Goal: Task Accomplishment & Management: Manage account settings

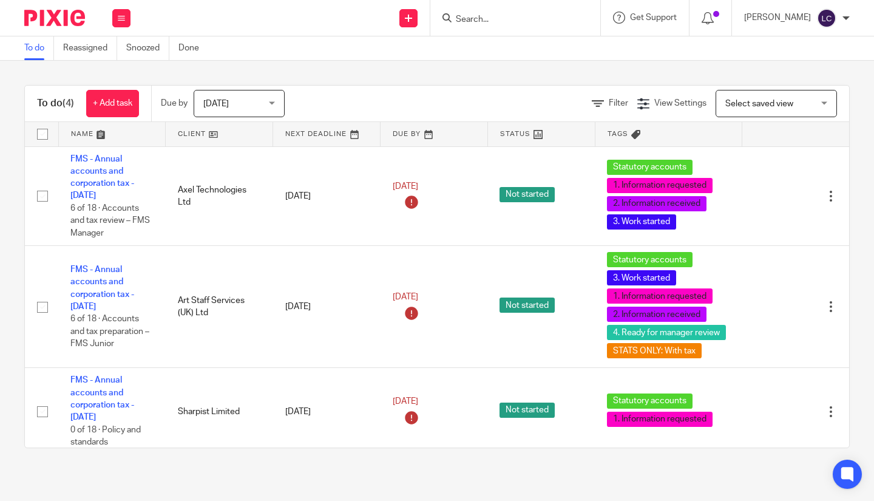
click at [480, 27] on div at bounding box center [515, 18] width 170 height 36
click at [484, 25] on form at bounding box center [518, 17] width 129 height 15
click at [501, 16] on input "Search" at bounding box center [508, 20] width 109 height 11
type input "axe"
click at [506, 40] on link at bounding box center [527, 47] width 150 height 18
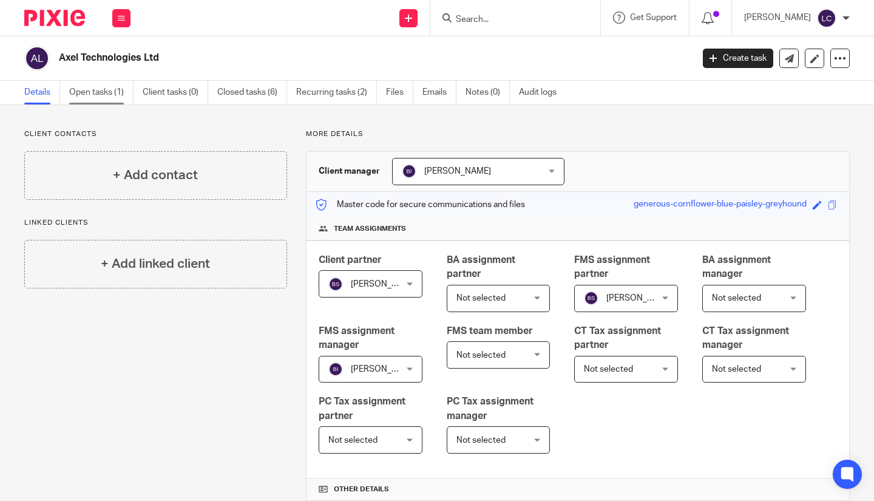
click at [95, 104] on link "Open tasks (1)" at bounding box center [101, 93] width 64 height 24
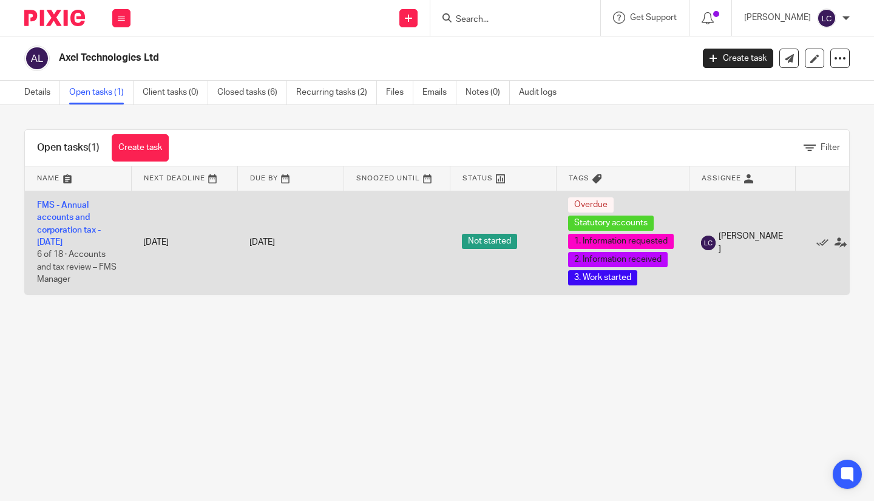
click at [73, 223] on td "FMS - Annual accounts and corporation tax - December 2024 6 of 18 · Accounts an…" at bounding box center [78, 243] width 106 height 104
click at [50, 216] on link "FMS - Annual accounts and corporation tax - [DATE]" at bounding box center [69, 224] width 64 height 46
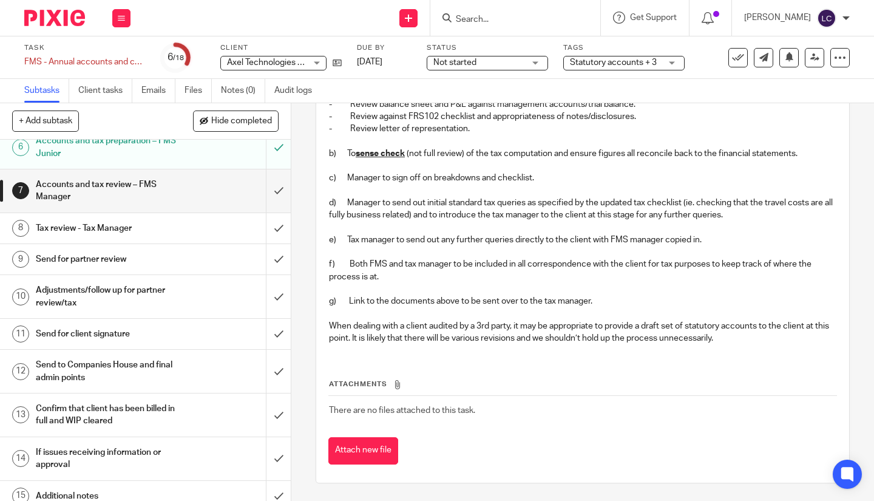
scroll to position [243, 0]
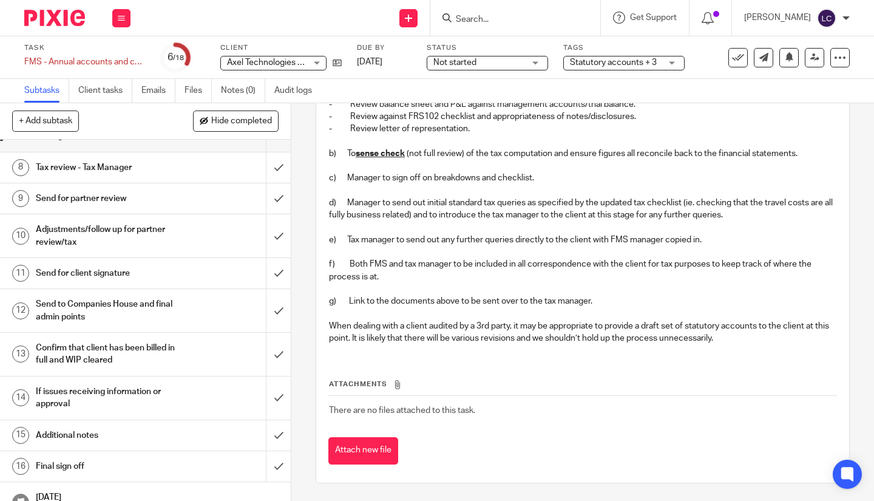
click at [112, 201] on h1 "Send for partner review" at bounding box center [109, 198] width 146 height 18
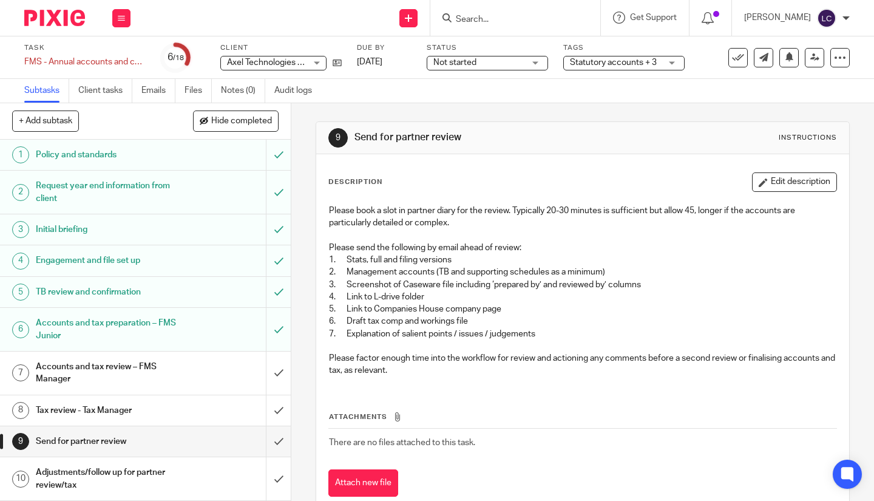
scroll to position [33, 0]
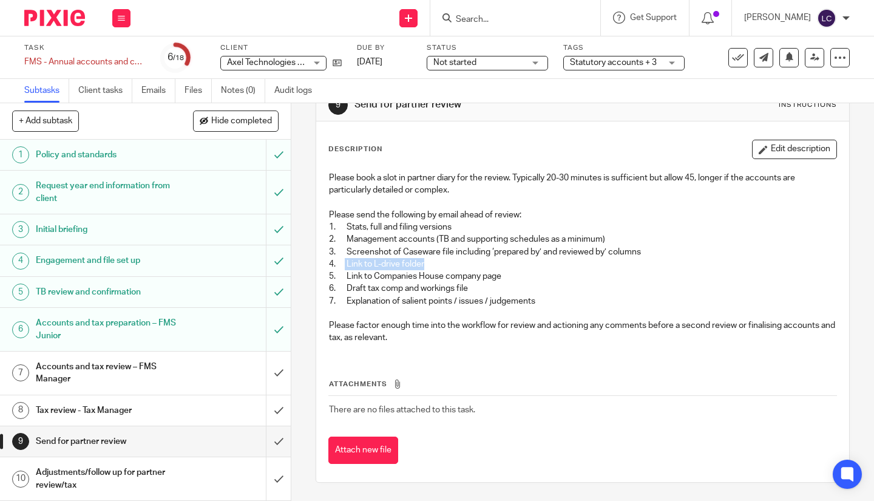
drag, startPoint x: 426, startPoint y: 266, endPoint x: 342, endPoint y: 265, distance: 84.3
click at [342, 265] on p "4. Link to L-drive folder" at bounding box center [582, 264] width 507 height 12
click at [828, 319] on div "Description Edit description Please book a slot in partner diary for the review…" at bounding box center [582, 301] width 533 height 360
drag, startPoint x: 383, startPoint y: 273, endPoint x: 492, endPoint y: 274, distance: 108.6
click at [492, 274] on p "5. Link to Companies House company page" at bounding box center [582, 276] width 507 height 12
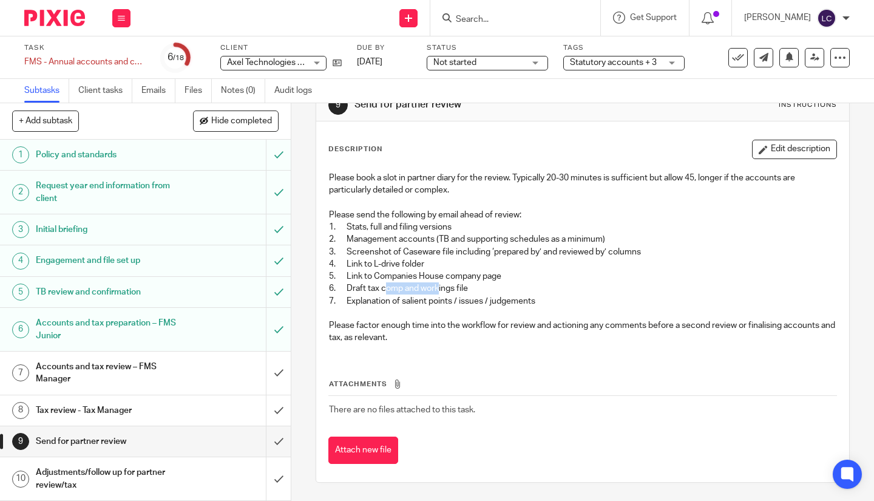
drag, startPoint x: 385, startPoint y: 283, endPoint x: 436, endPoint y: 292, distance: 52.4
click at [436, 292] on p "6. Draft tax comp and workings file" at bounding box center [582, 288] width 507 height 12
drag, startPoint x: 386, startPoint y: 305, endPoint x: 521, endPoint y: 309, distance: 135.3
click at [521, 308] on div "Please book a slot in partner diary for the review. Typically 20-30 minutes is …" at bounding box center [582, 259] width 519 height 187
click at [512, 383] on th "Attachments" at bounding box center [582, 387] width 508 height 18
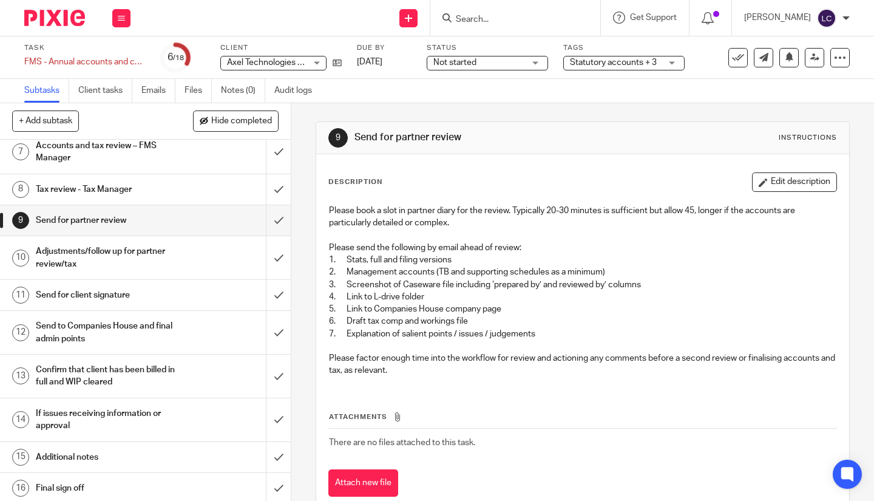
scroll to position [221, 0]
click at [111, 266] on h1 "Adjustments/follow up for partner review/tax" at bounding box center [109, 256] width 146 height 31
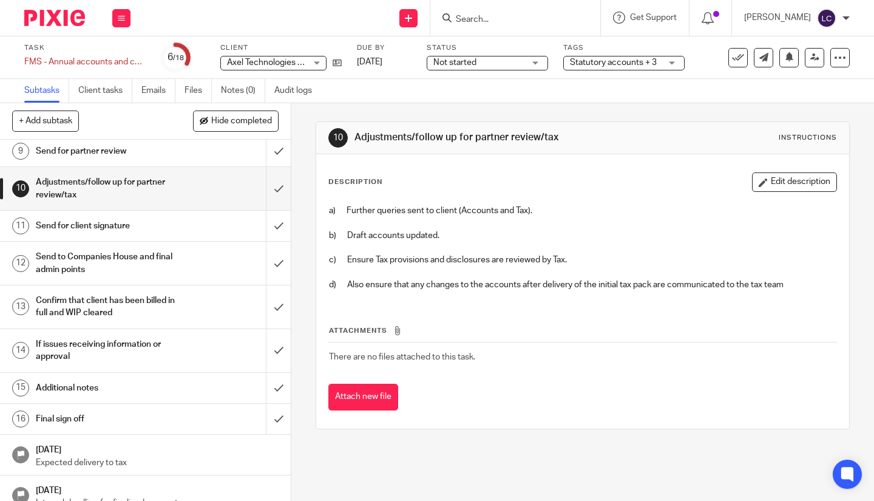
scroll to position [291, 0]
click at [100, 229] on h1 "Send for client signature" at bounding box center [109, 224] width 146 height 18
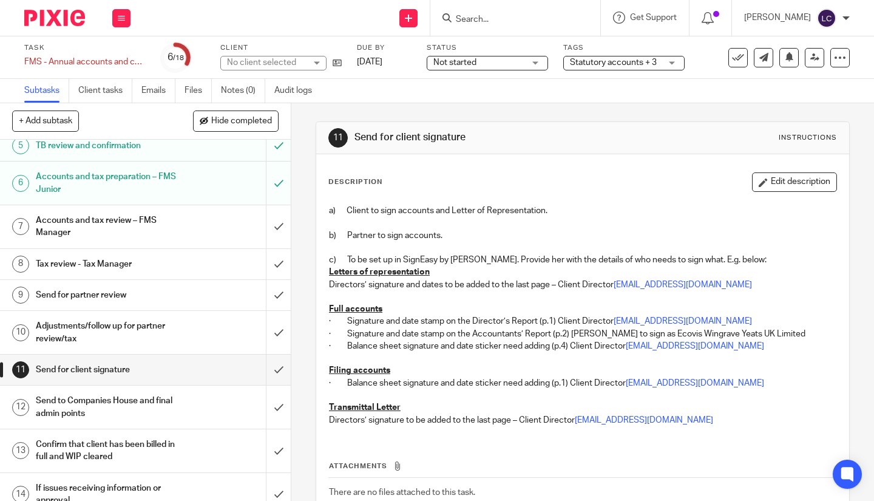
scroll to position [152, 0]
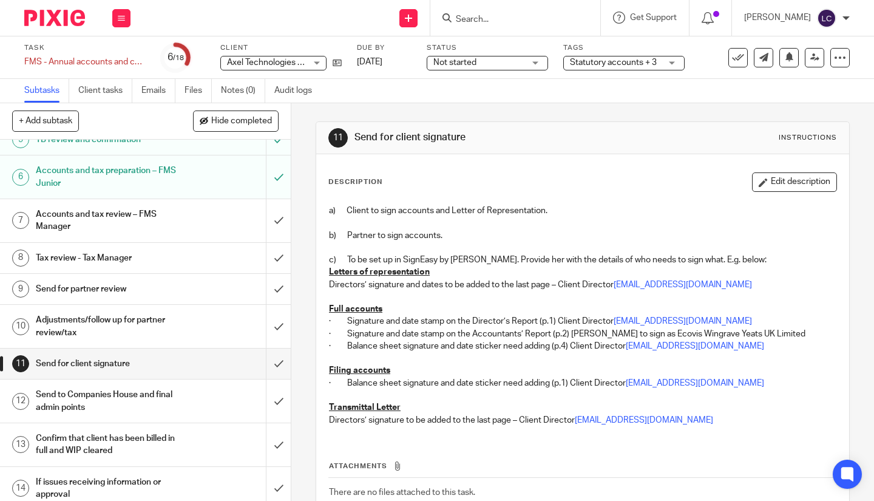
click at [87, 396] on h1 "Send to Companies House and final admin points" at bounding box center [109, 400] width 146 height 31
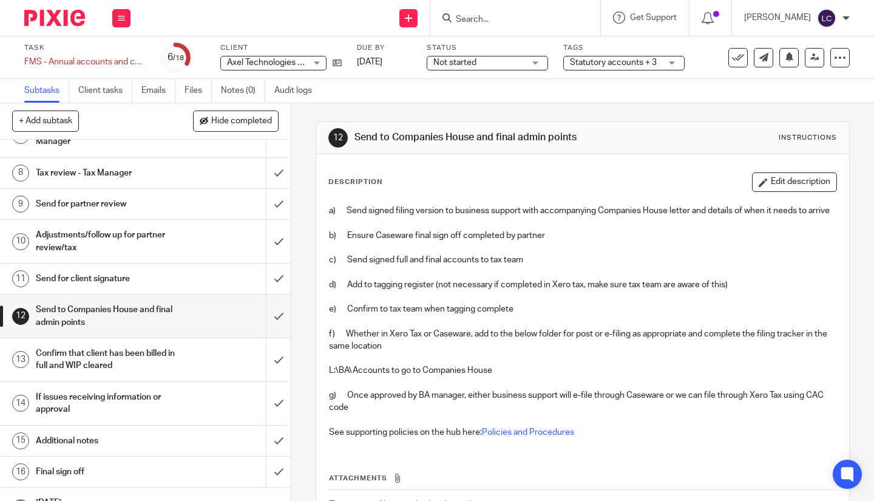
scroll to position [249, 0]
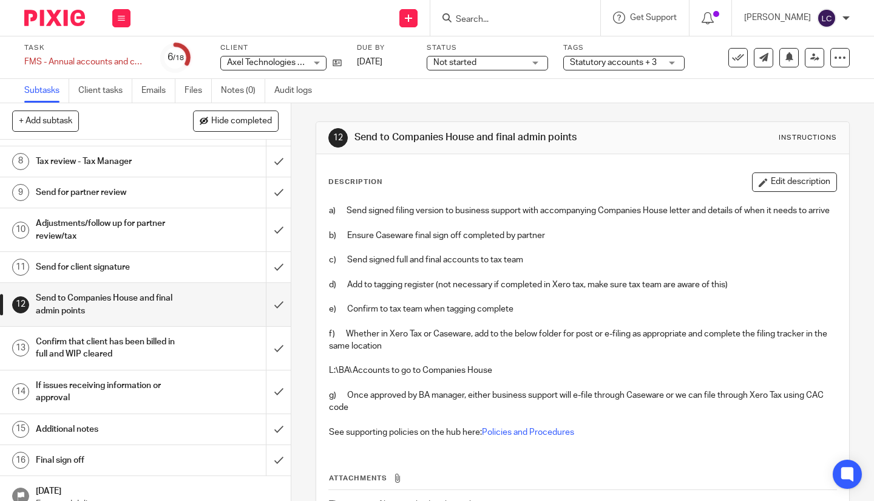
click at [102, 393] on h1 "If issues receiving information or approval" at bounding box center [109, 391] width 146 height 31
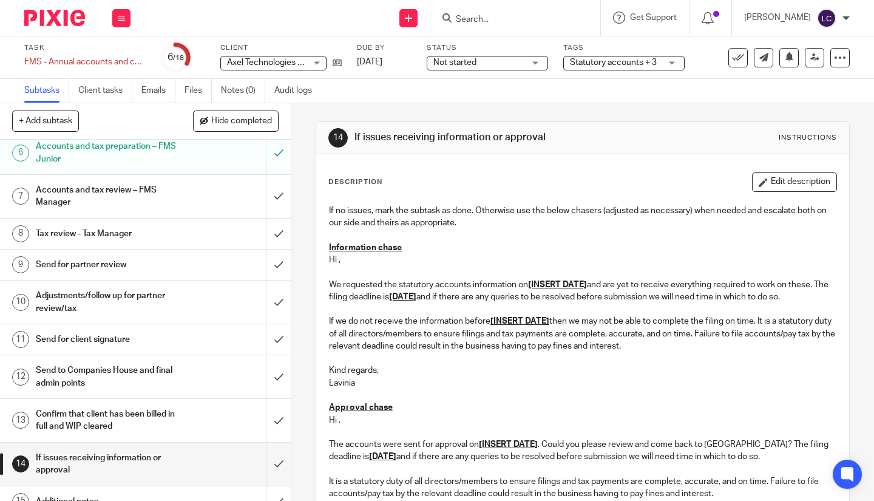
scroll to position [305, 0]
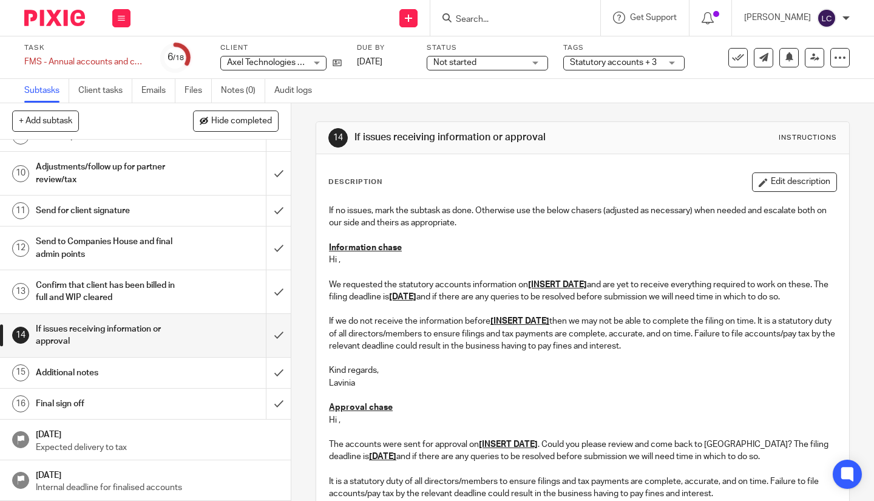
click at [94, 373] on h1 "Additional notes" at bounding box center [109, 372] width 146 height 18
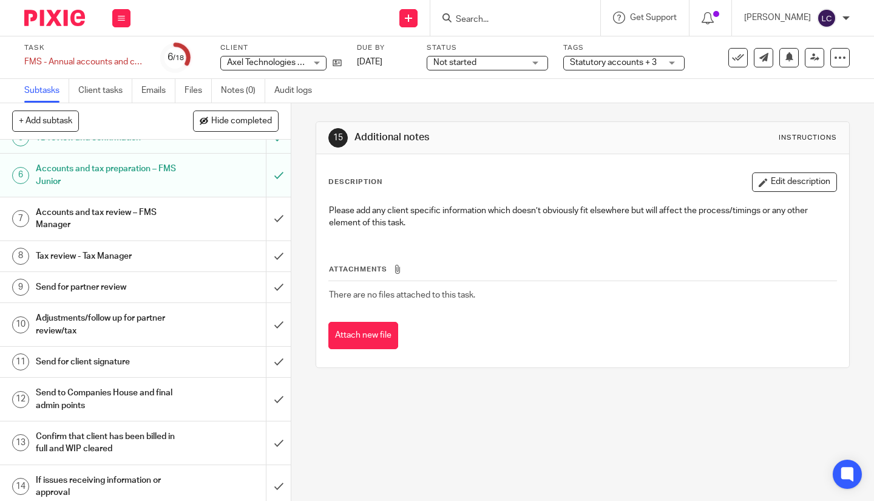
scroll to position [305, 0]
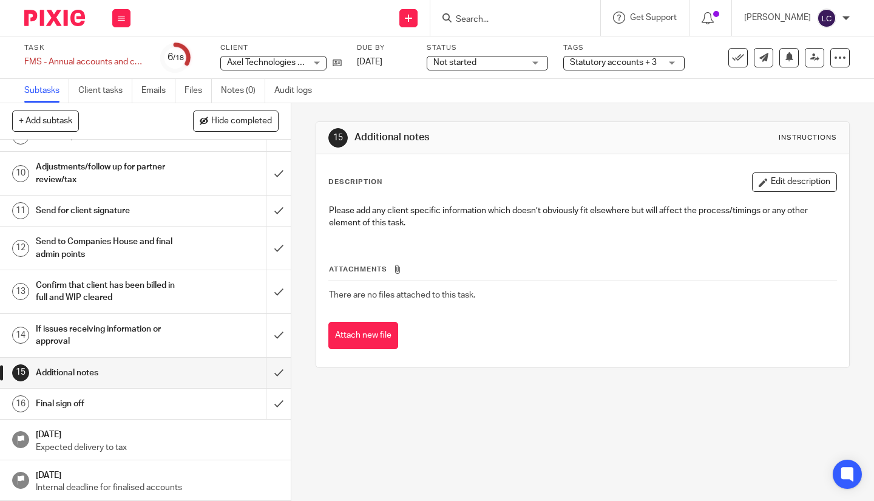
click at [107, 399] on h1 "Final sign off" at bounding box center [109, 403] width 146 height 18
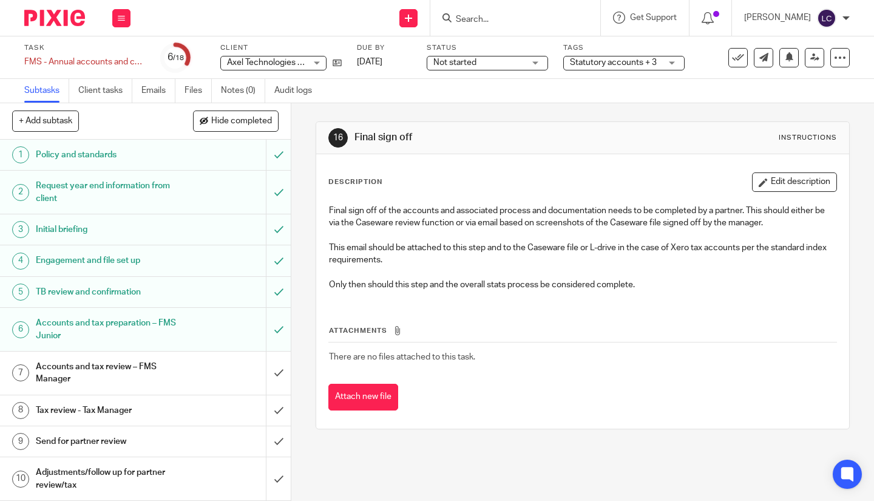
scroll to position [141, 0]
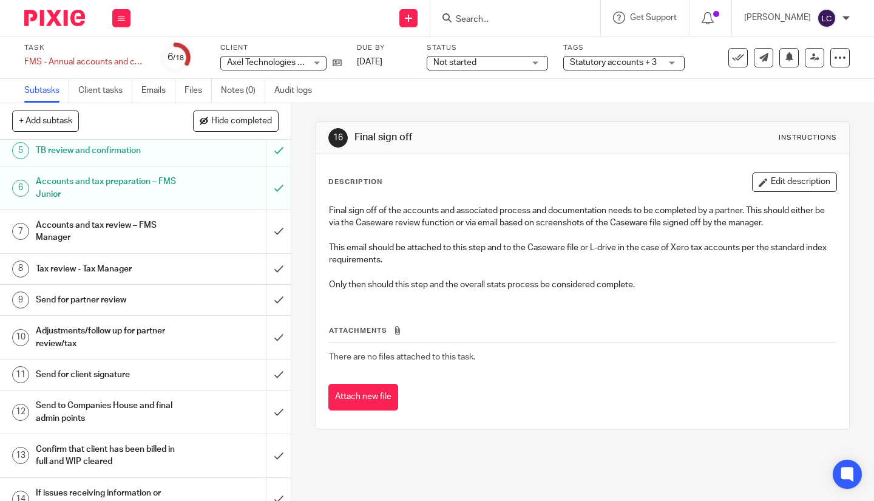
click at [96, 302] on h1 "Send for partner review" at bounding box center [109, 300] width 146 height 18
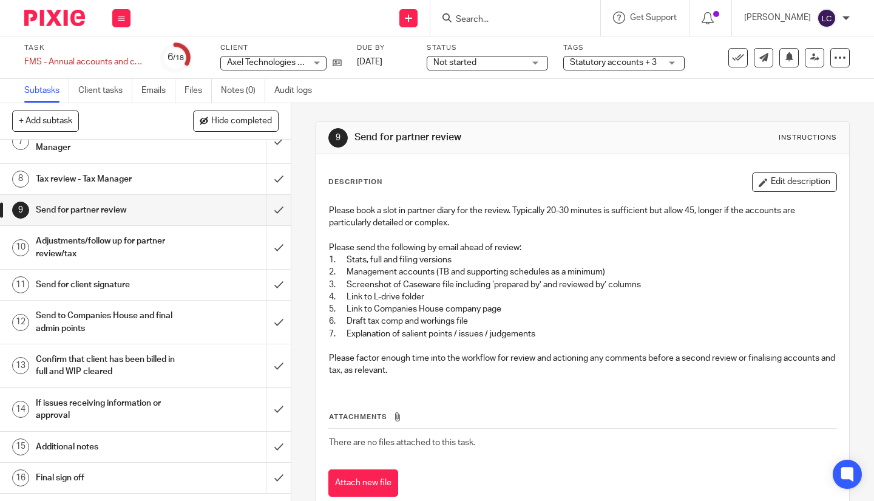
scroll to position [231, 0]
click at [172, 250] on h1 "Adjustments/follow up for partner review/tax" at bounding box center [109, 247] width 146 height 31
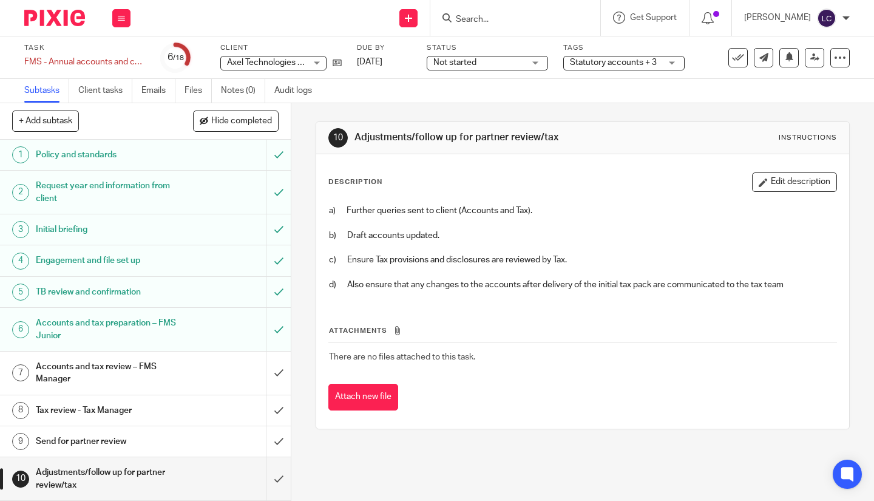
click at [124, 382] on h1 "Accounts and tax review – FMS Manager" at bounding box center [109, 372] width 146 height 31
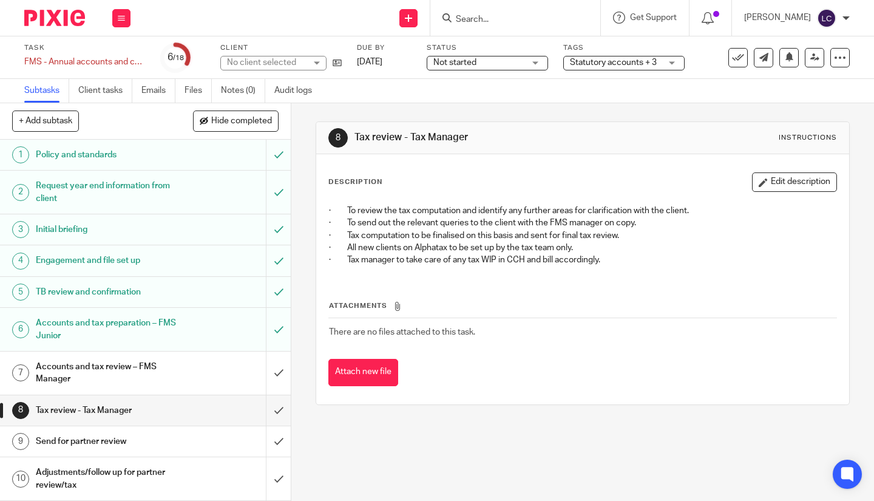
click at [181, 440] on div "Send for partner review" at bounding box center [145, 441] width 218 height 18
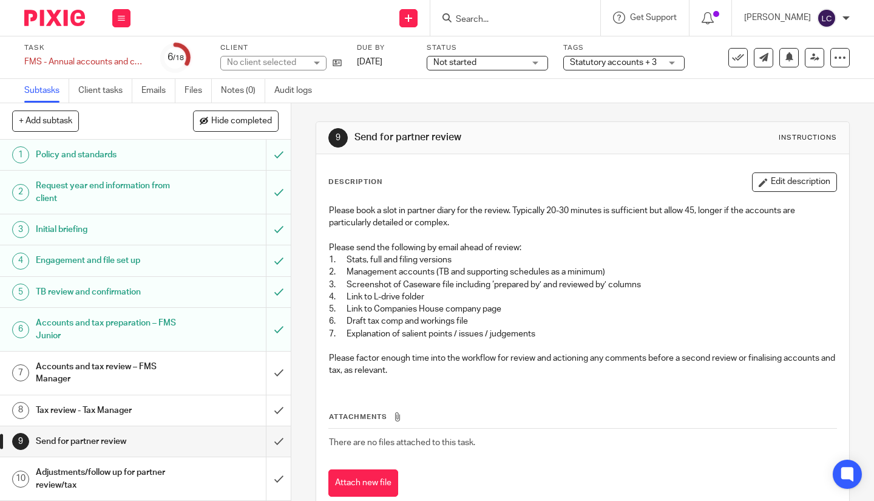
scroll to position [146, 0]
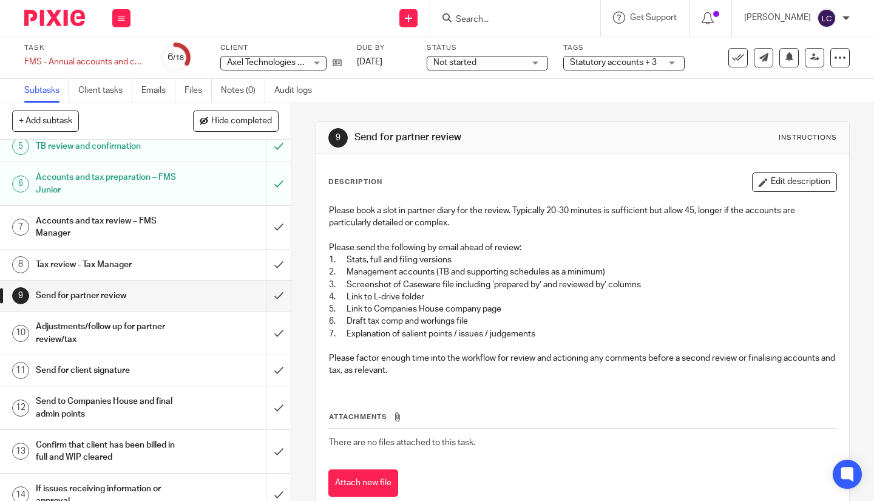
click at [184, 334] on div "Adjustments/follow up for partner review/tax" at bounding box center [145, 332] width 218 height 31
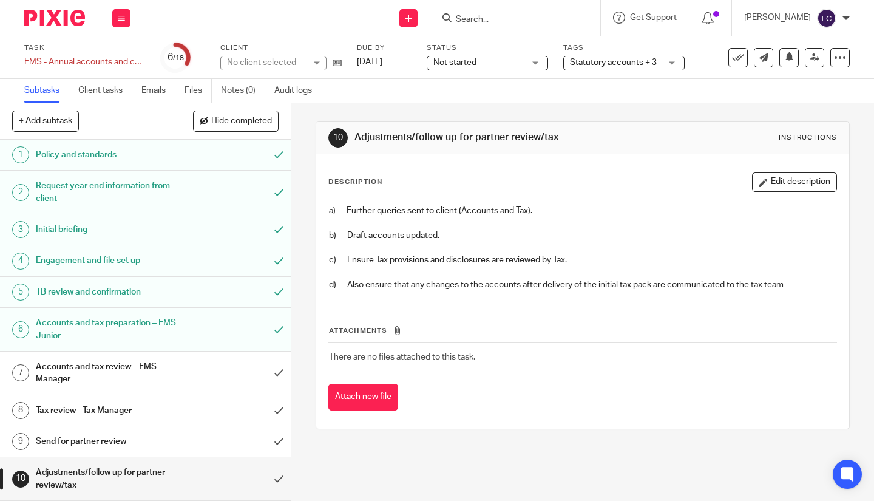
scroll to position [178, 0]
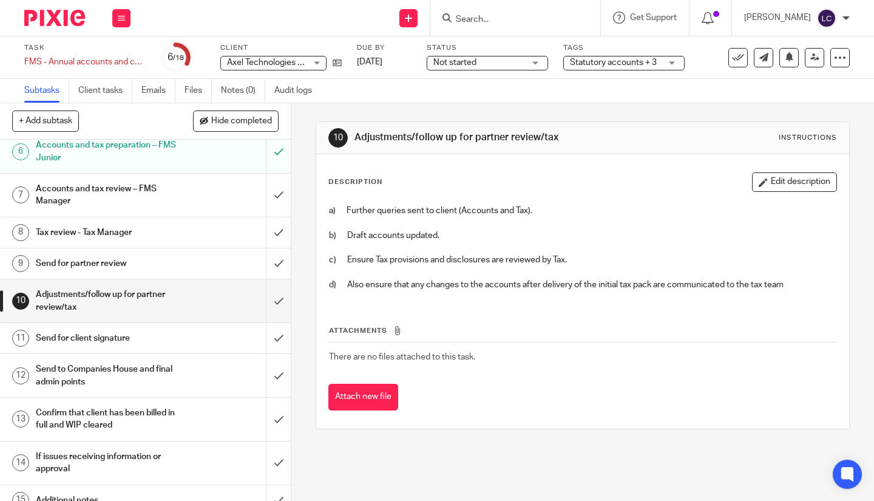
click at [166, 334] on h1 "Send for client signature" at bounding box center [109, 338] width 146 height 18
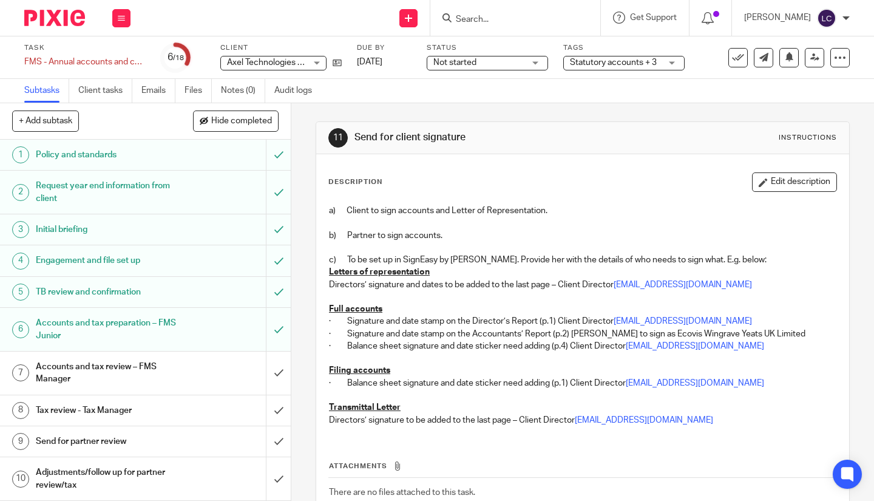
click at [155, 200] on h1 "Request year end information from client" at bounding box center [109, 192] width 146 height 31
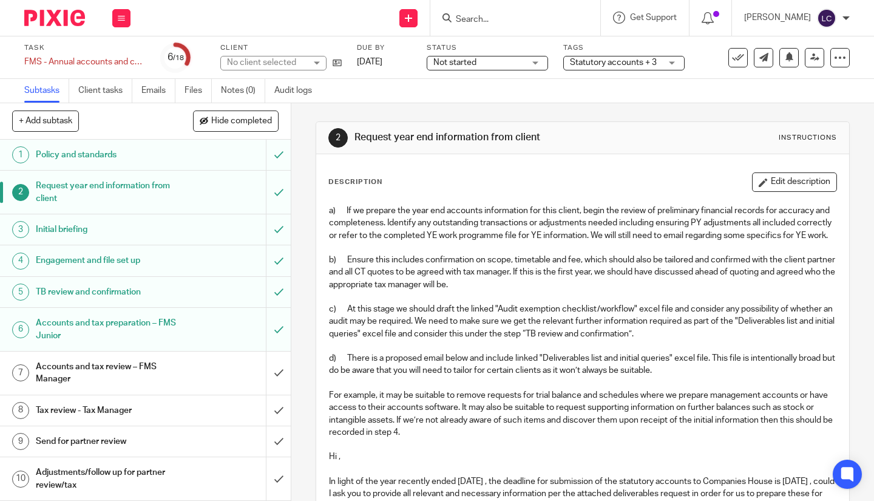
click at [131, 242] on link "3 Initial briefing" at bounding box center [133, 229] width 266 height 30
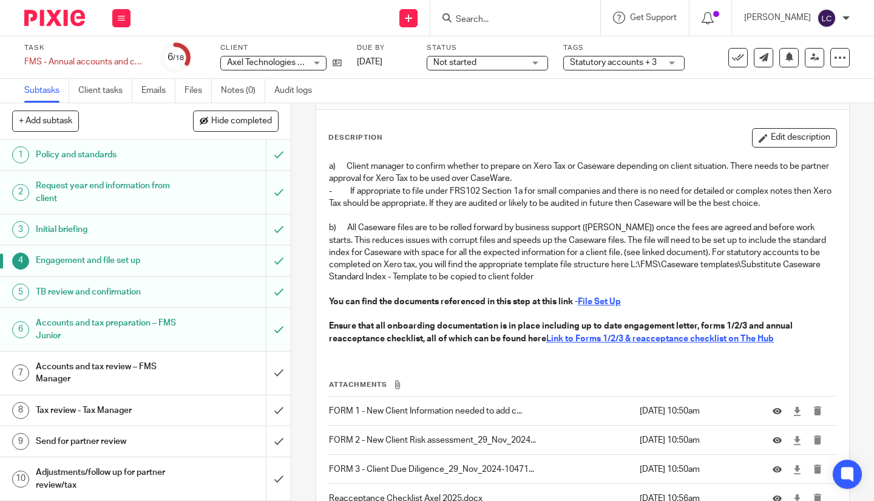
scroll to position [44, 0]
click at [231, 294] on div "TB review and confirmation" at bounding box center [145, 292] width 218 height 18
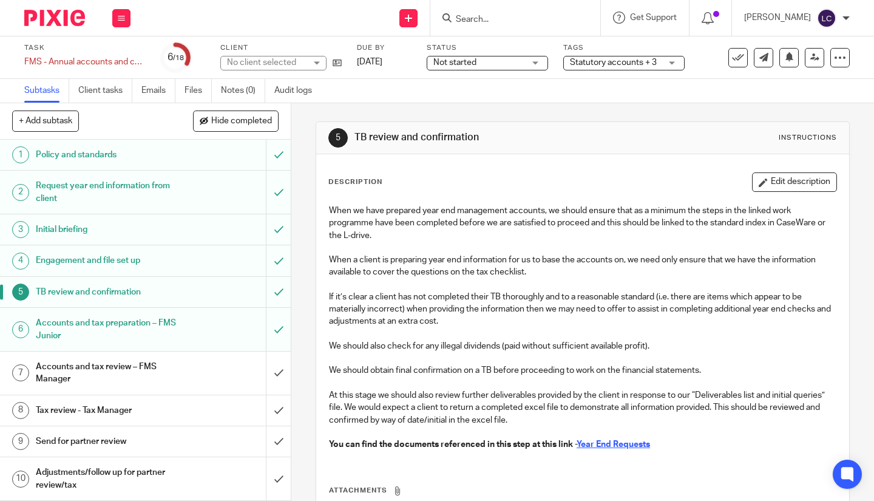
scroll to position [107, 0]
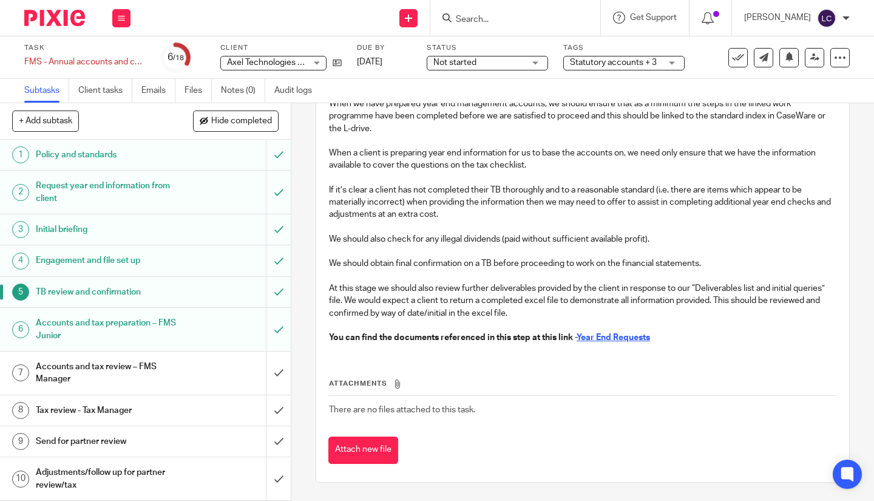
click at [212, 328] on div "Accounts and tax preparation – FMS Junior" at bounding box center [145, 329] width 218 height 31
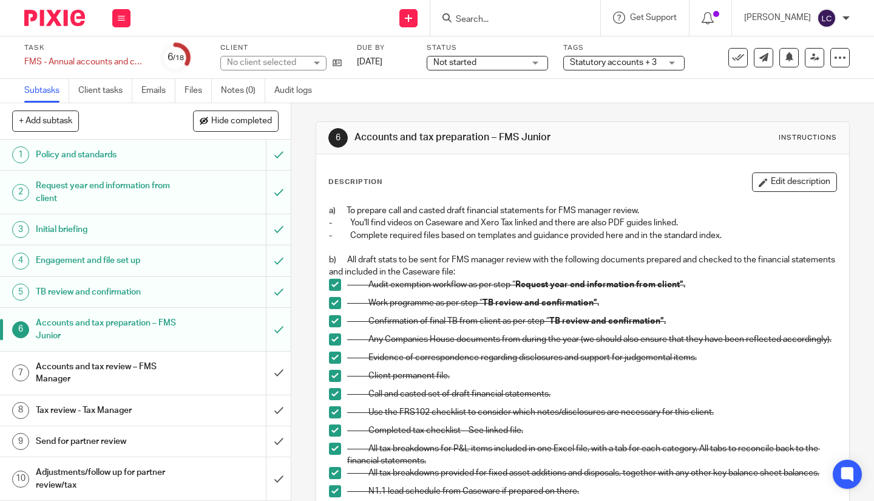
scroll to position [380, 0]
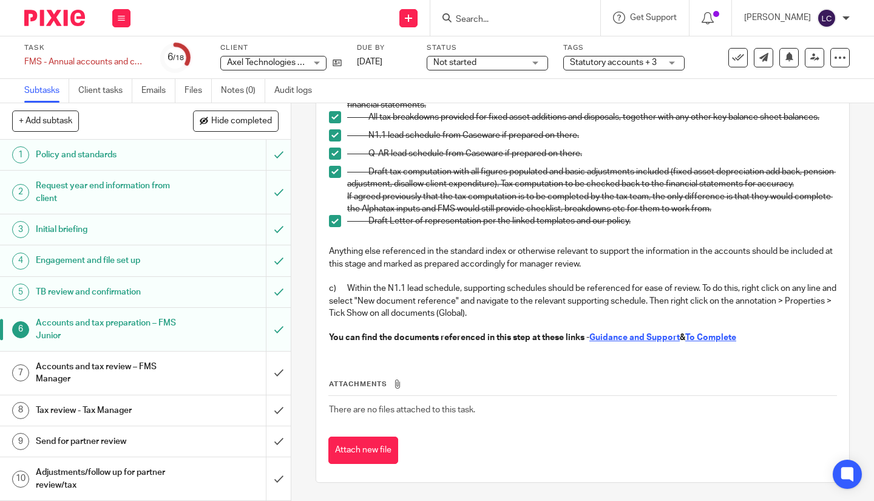
click at [167, 372] on h1 "Accounts and tax review – FMS Manager" at bounding box center [109, 372] width 146 height 31
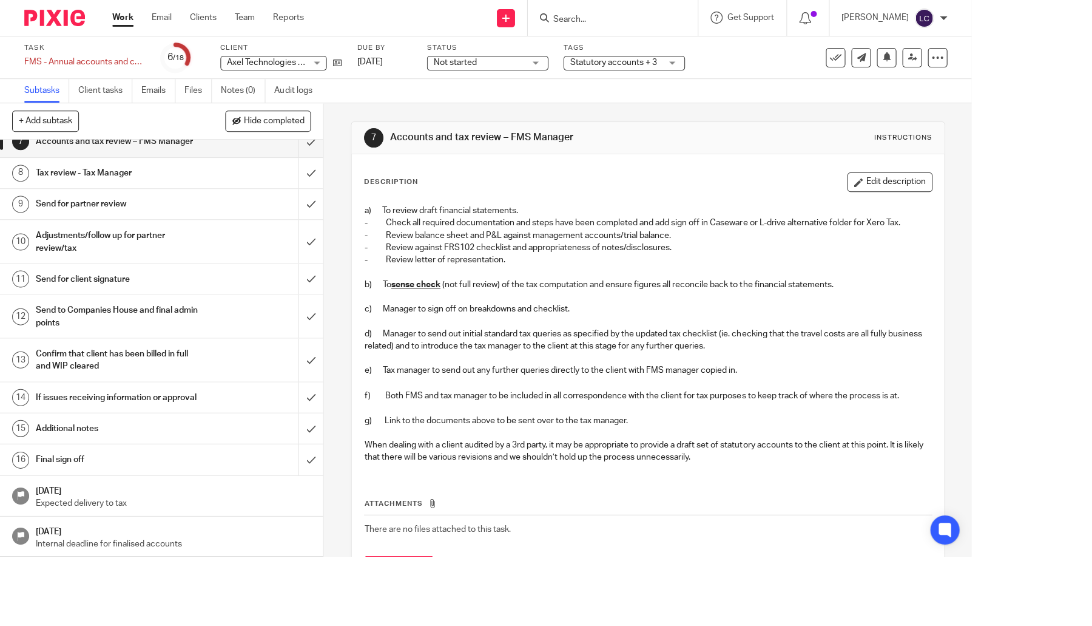
scroll to position [114, 0]
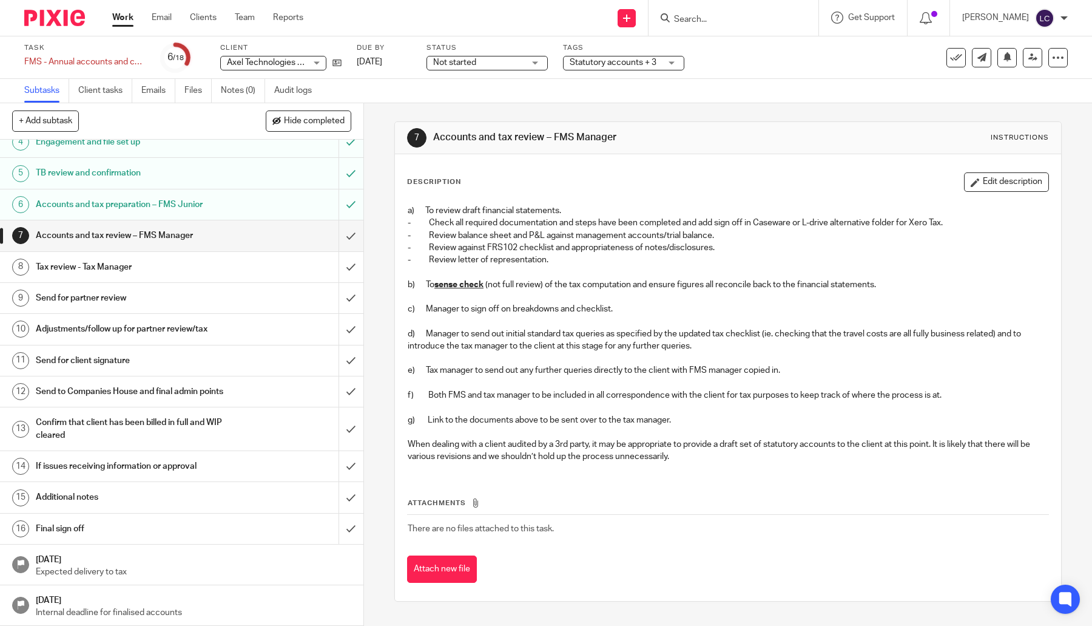
click at [123, 289] on h1 "Send for partner review" at bounding box center [133, 298] width 194 height 18
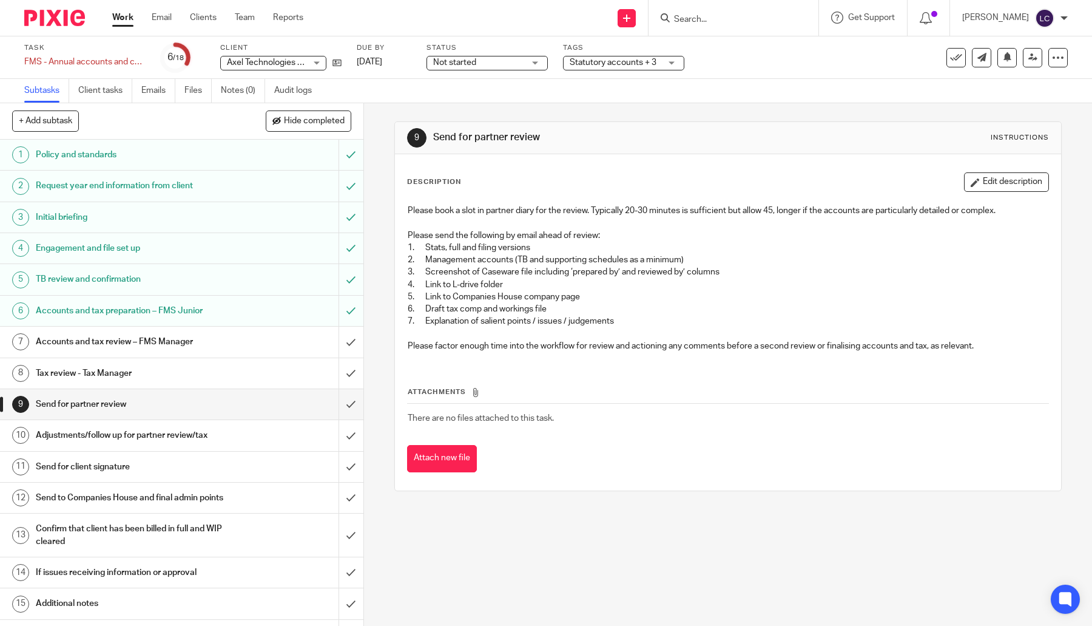
click at [150, 366] on h1 "Tax review - Tax Manager" at bounding box center [133, 373] width 194 height 18
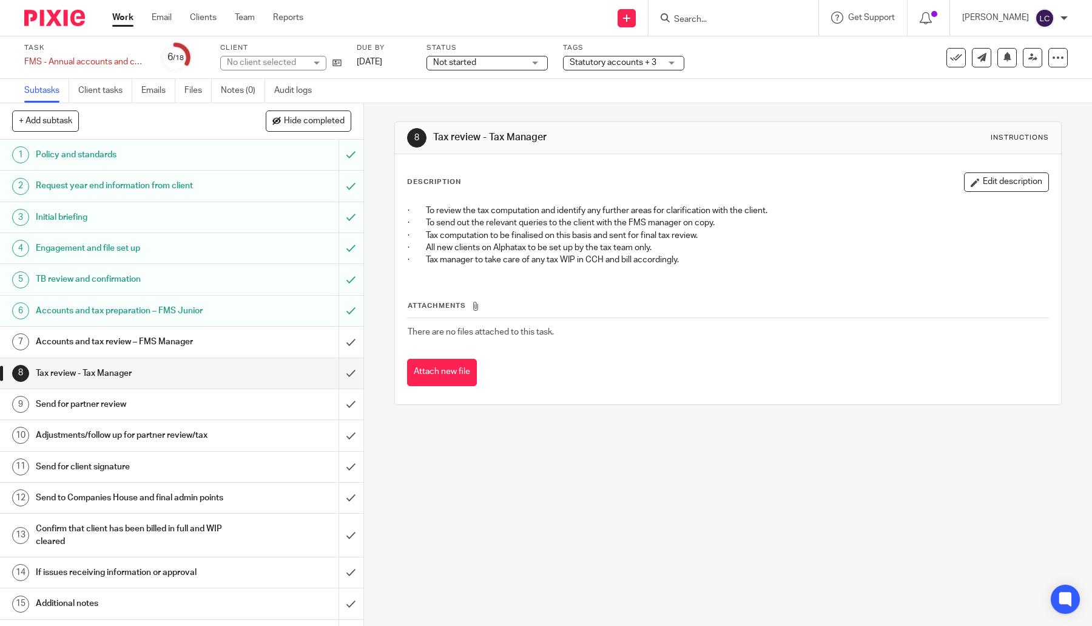
click at [135, 401] on h1 "Send for partner review" at bounding box center [133, 404] width 194 height 18
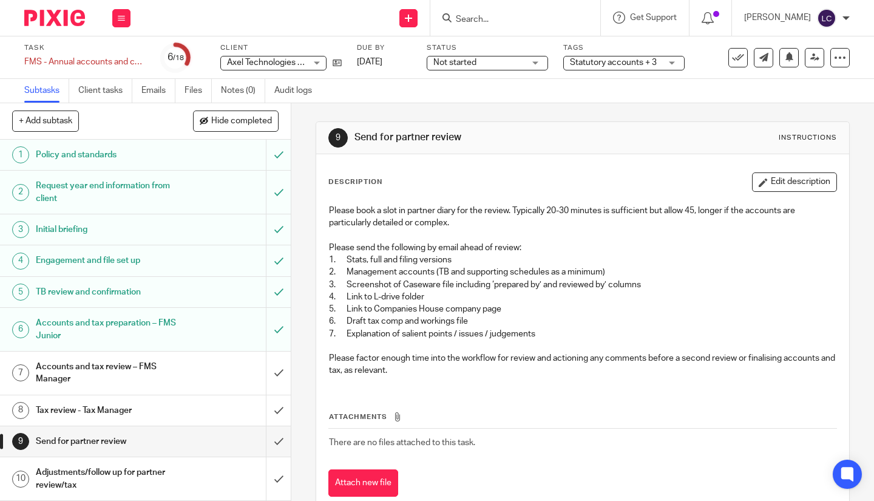
click at [592, 323] on p "6. Draft tax comp and workings file" at bounding box center [582, 321] width 507 height 12
